Goal: Information Seeking & Learning: Learn about a topic

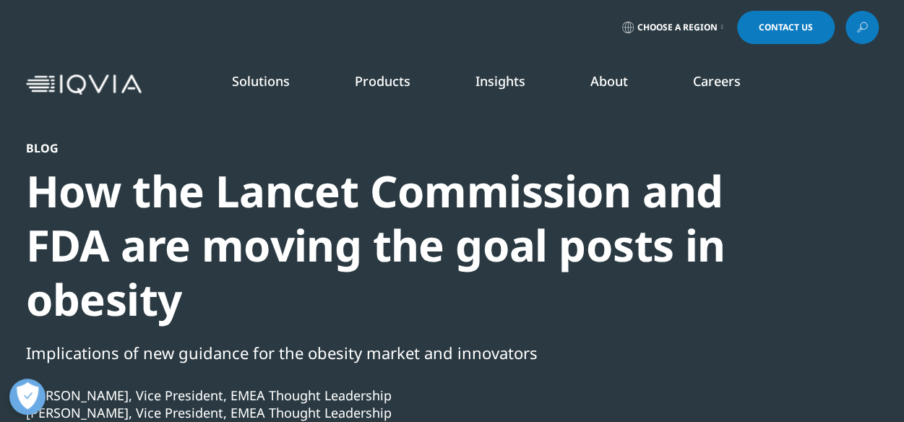
click at [871, 31] on link at bounding box center [861, 27] width 33 height 33
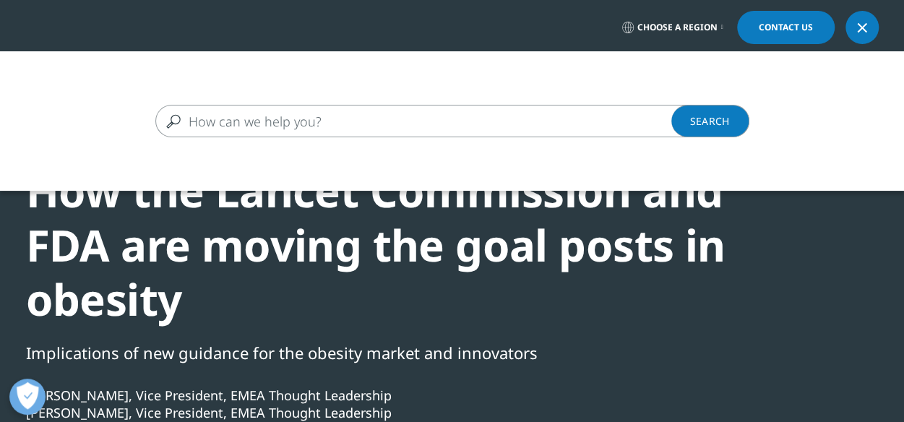
click at [407, 119] on input "Search" at bounding box center [431, 121] width 552 height 33
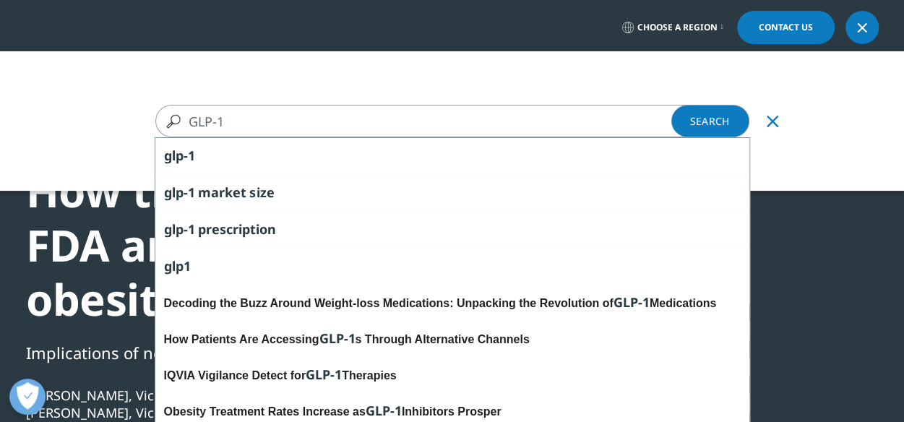
type input "GLP-1"
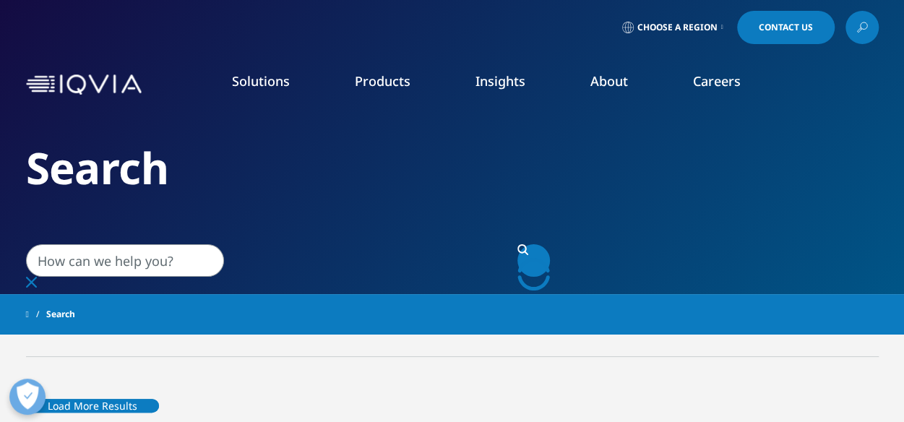
type input "GLP-1"
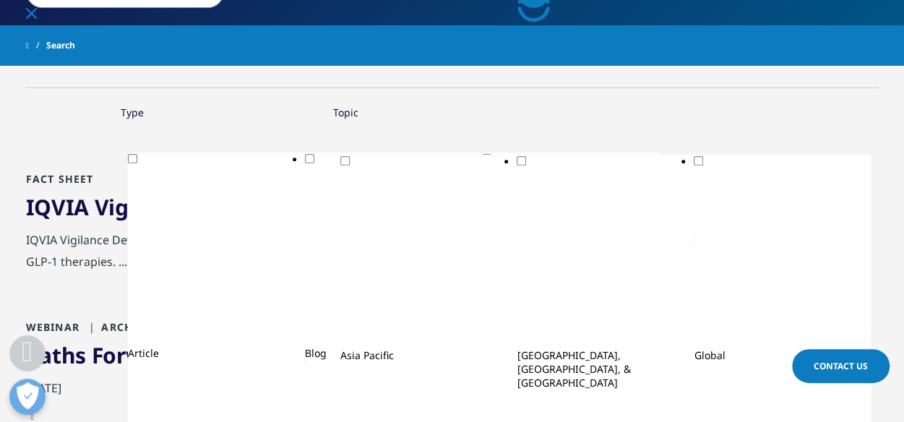
scroll to position [316, 0]
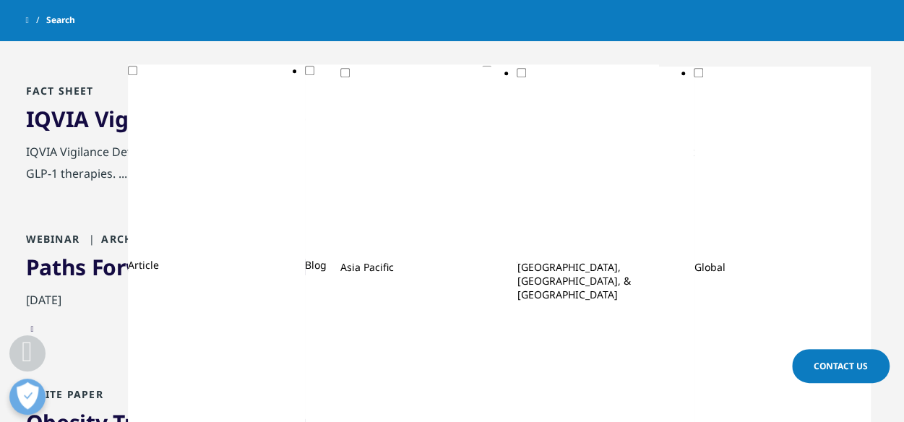
click at [253, 126] on link "IQVIA Vigilance Detect for GLP-1 Therapies" at bounding box center [247, 119] width 442 height 30
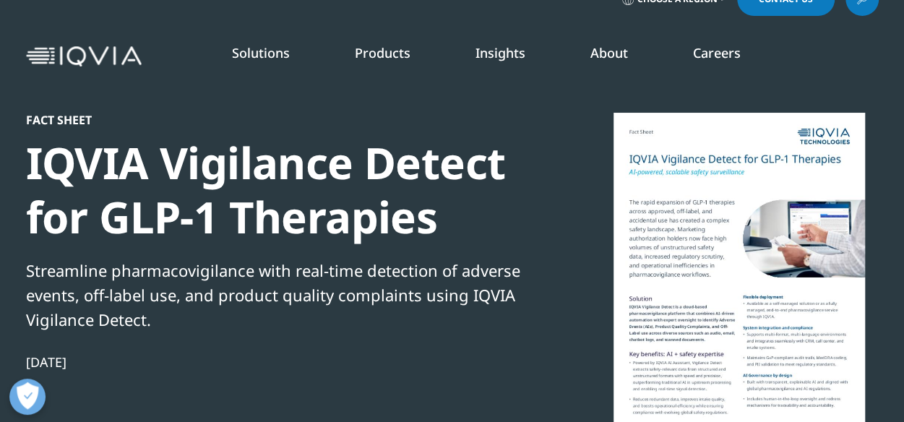
scroll to position [40, 0]
